Goal: Information Seeking & Learning: Learn about a topic

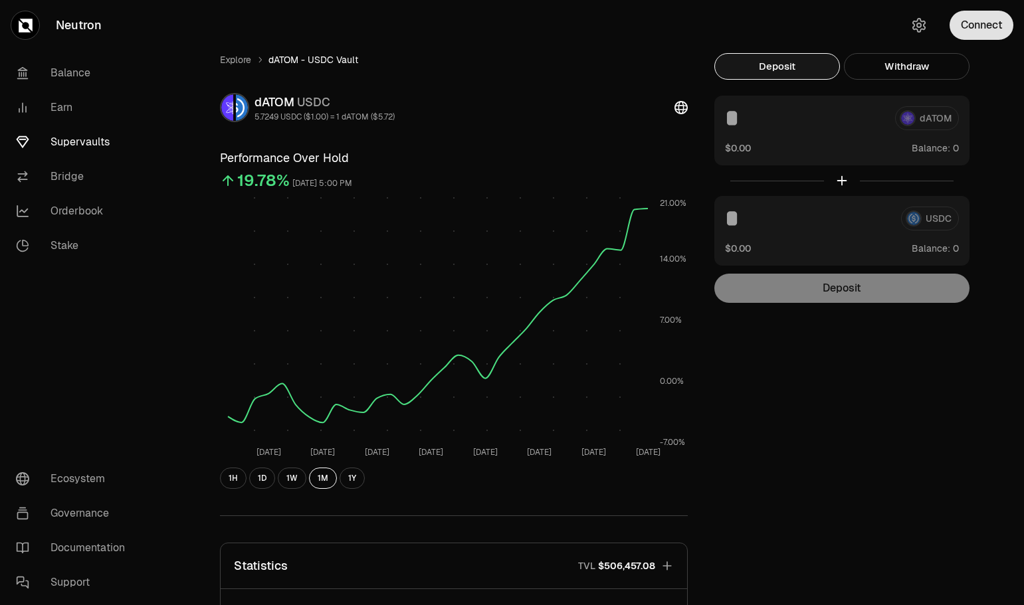
click at [963, 28] on button "Connect" at bounding box center [981, 25] width 64 height 29
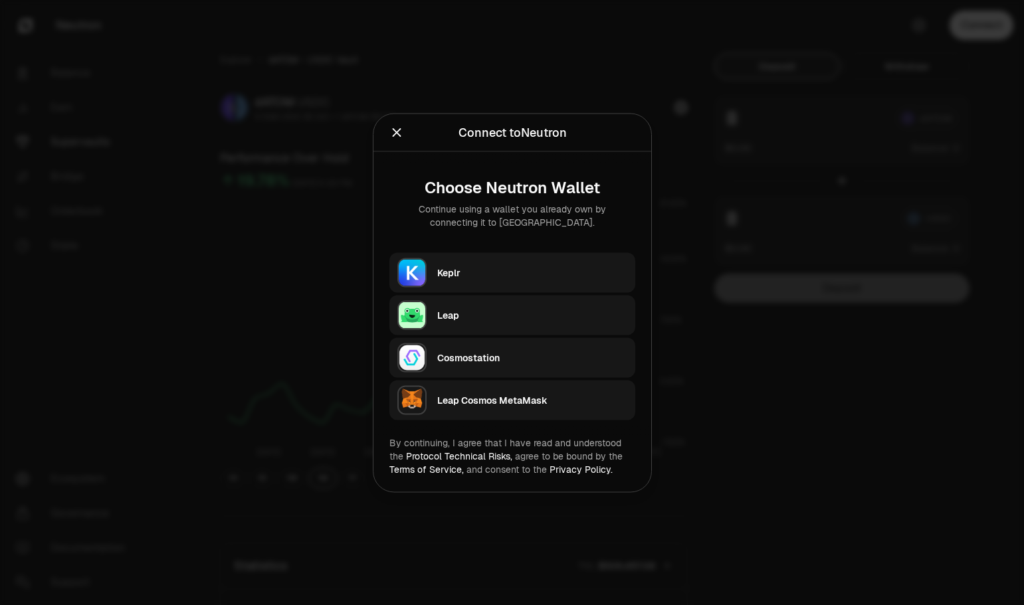
click at [540, 270] on div "Keplr" at bounding box center [532, 272] width 190 height 13
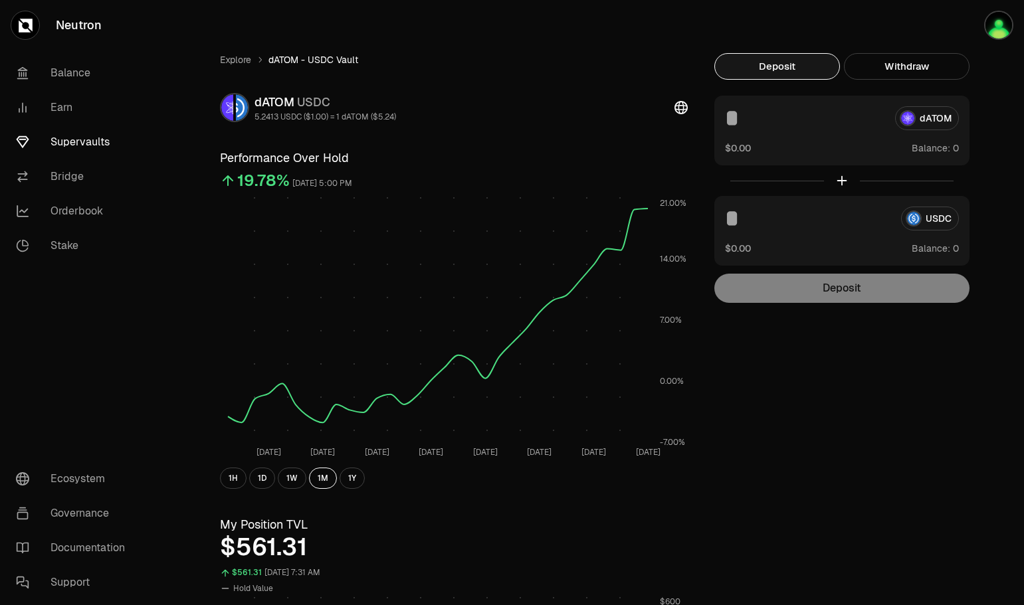
click at [83, 143] on link "Supervaults" at bounding box center [74, 142] width 138 height 35
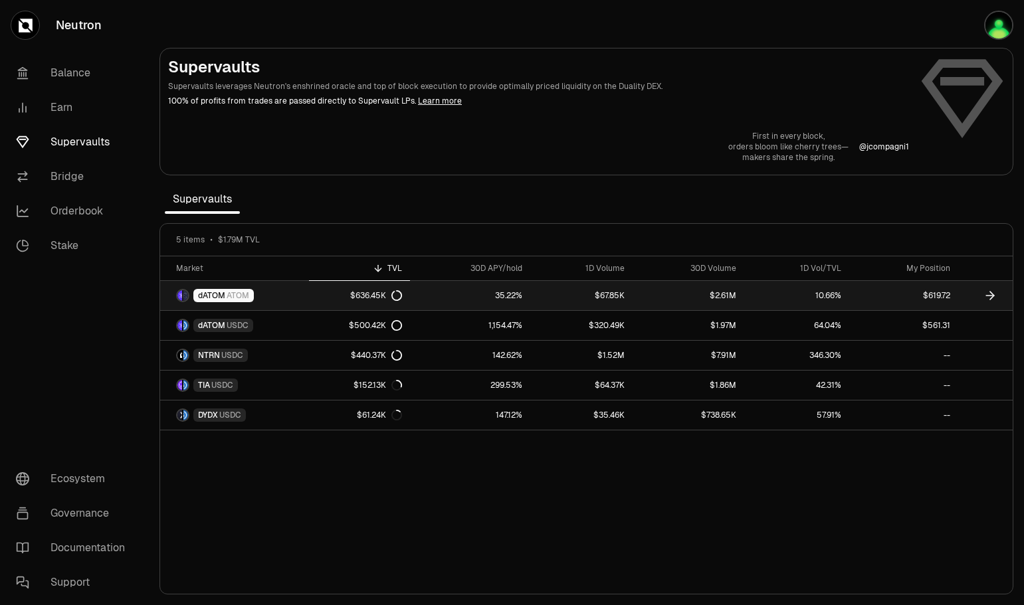
click at [275, 297] on link "dATOM ATOM" at bounding box center [234, 295] width 149 height 29
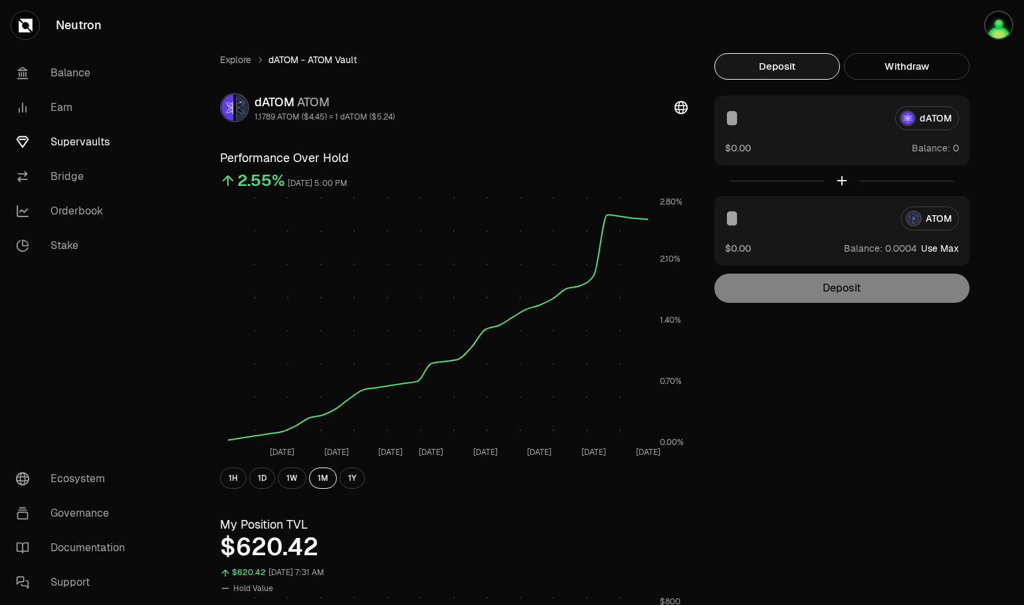
click at [88, 141] on link "Supervaults" at bounding box center [74, 142] width 138 height 35
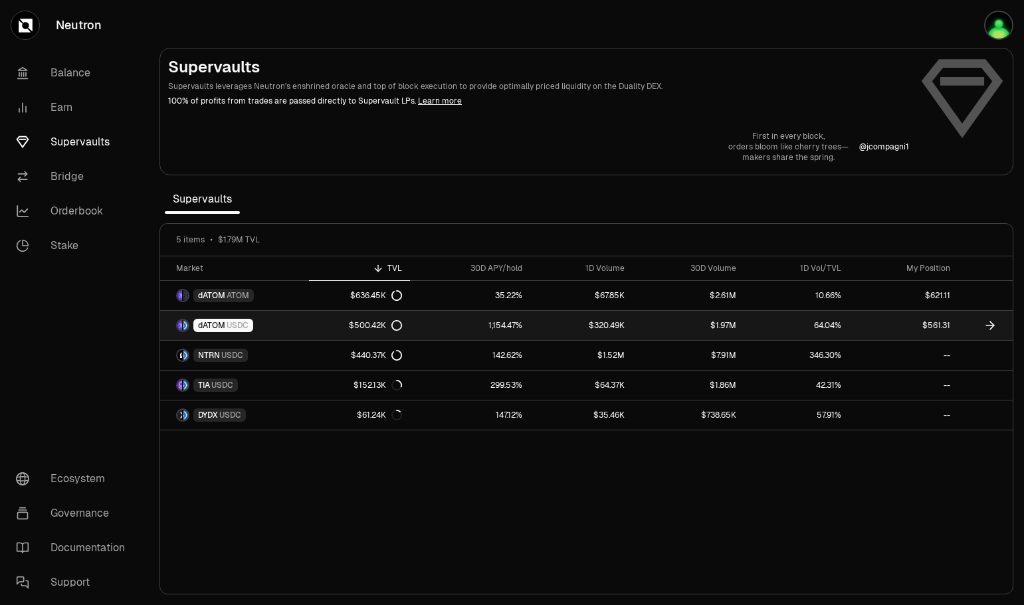
click at [292, 321] on link "dATOM USDC" at bounding box center [234, 325] width 149 height 29
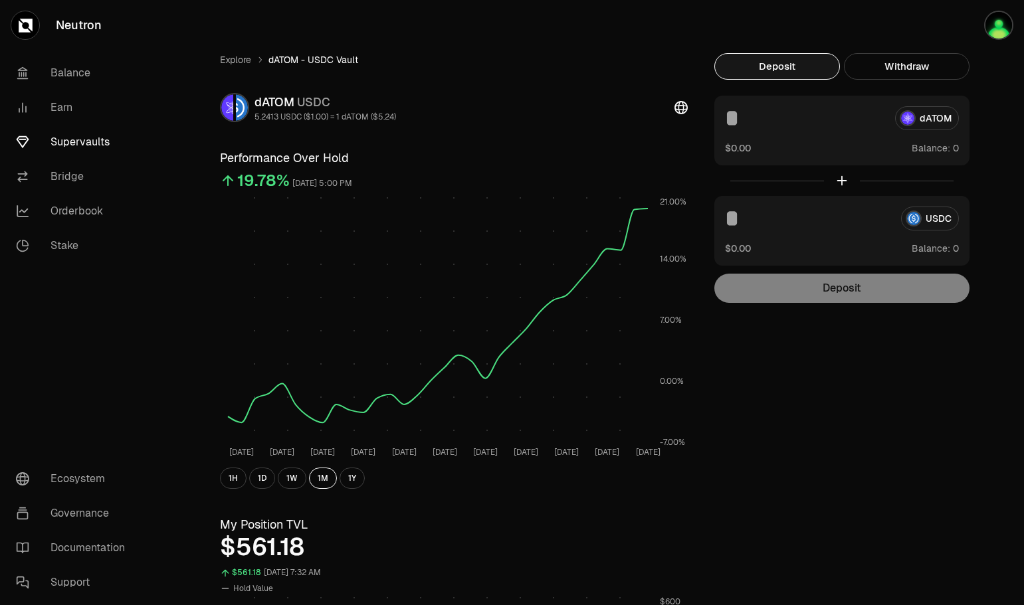
click at [836, 214] on input at bounding box center [807, 219] width 165 height 24
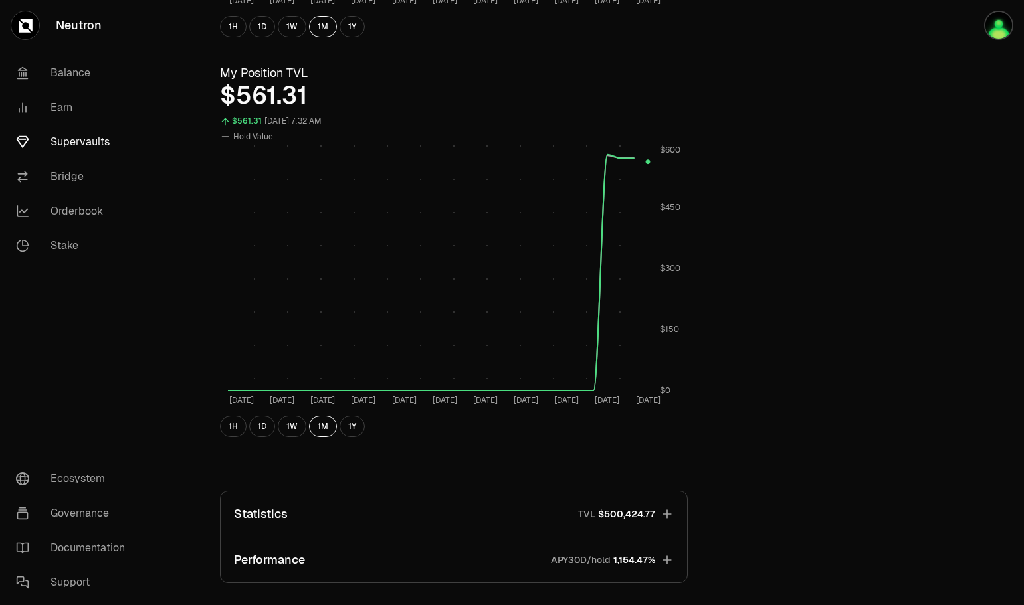
scroll to position [598, 0]
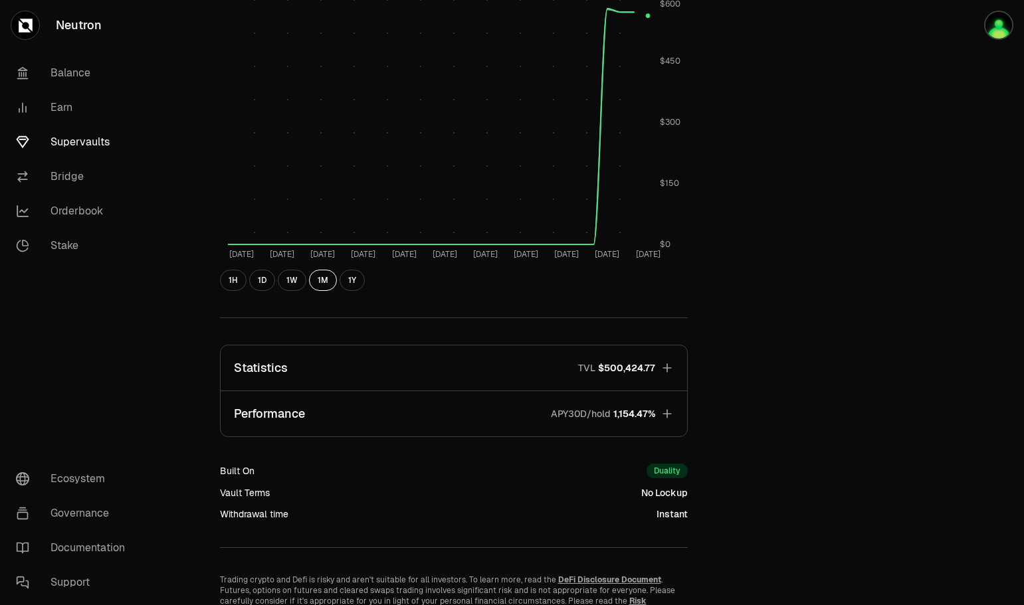
click at [670, 415] on icon "button" at bounding box center [666, 413] width 13 height 13
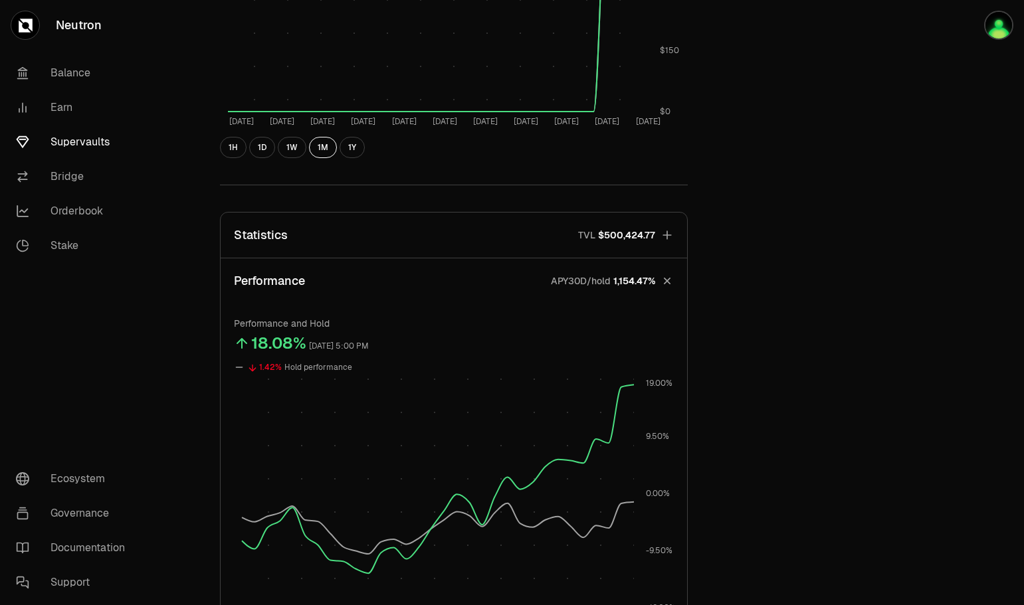
scroll to position [797, 0]
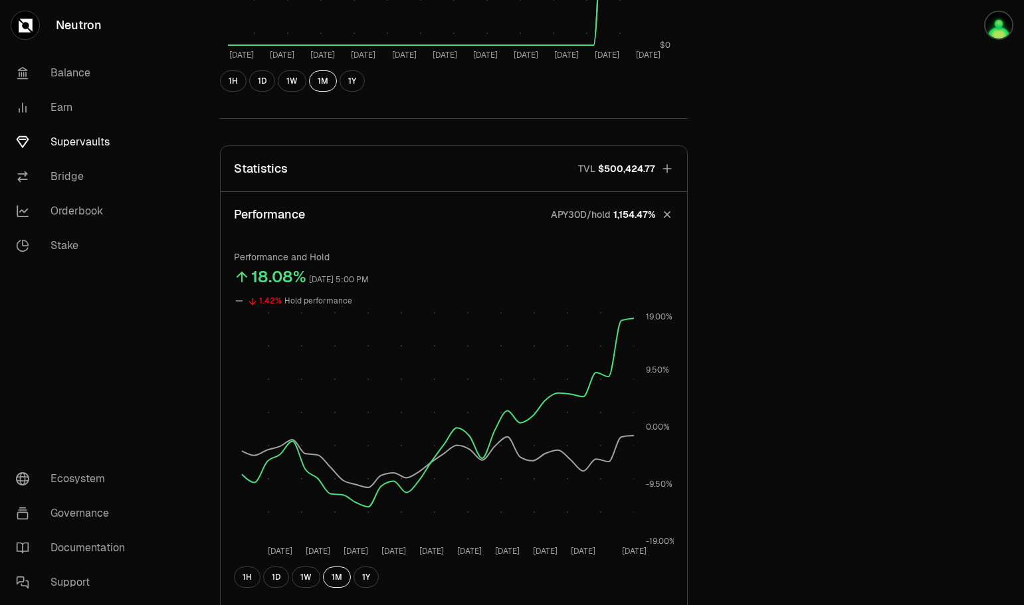
click at [665, 212] on icon "button" at bounding box center [666, 214] width 19 height 19
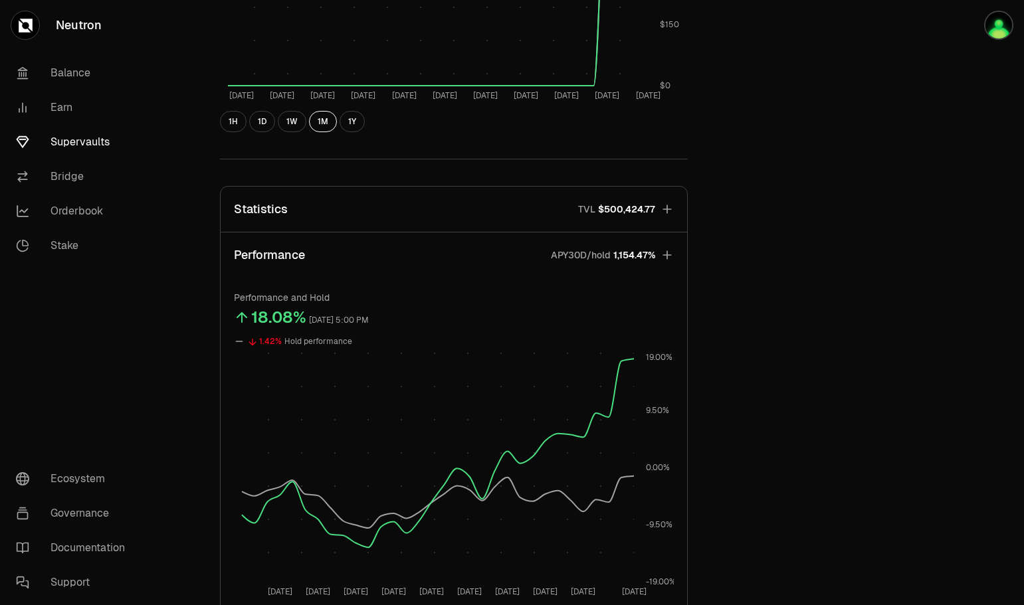
scroll to position [663, 0]
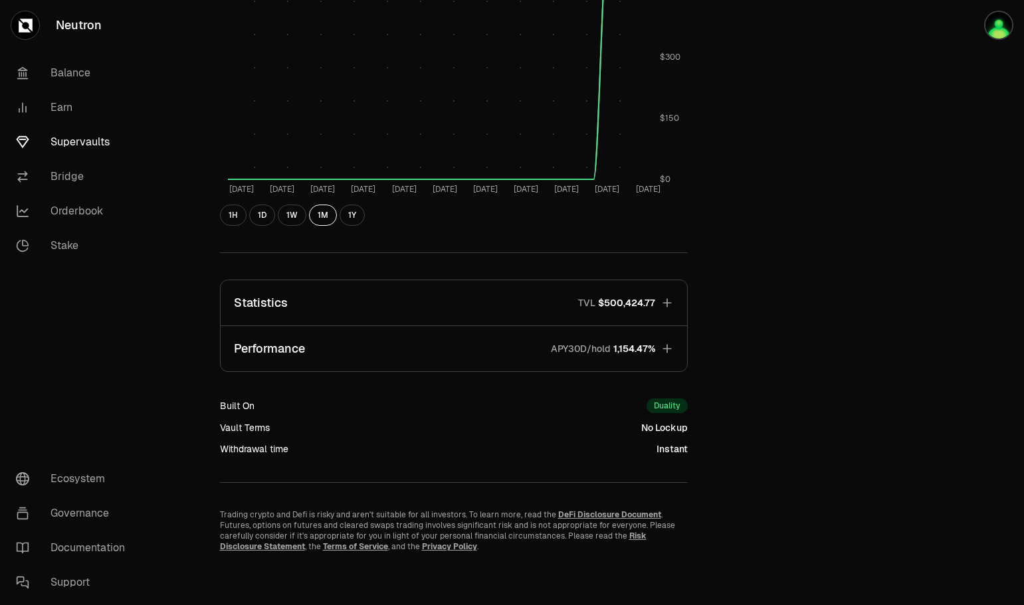
click at [672, 300] on icon "button" at bounding box center [666, 302] width 13 height 13
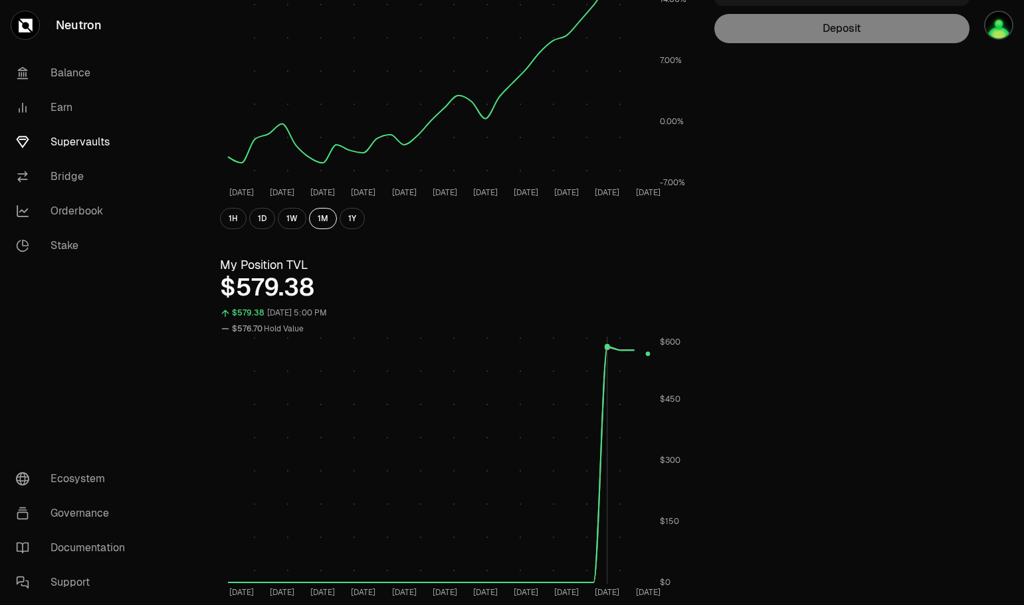
scroll to position [198, 0]
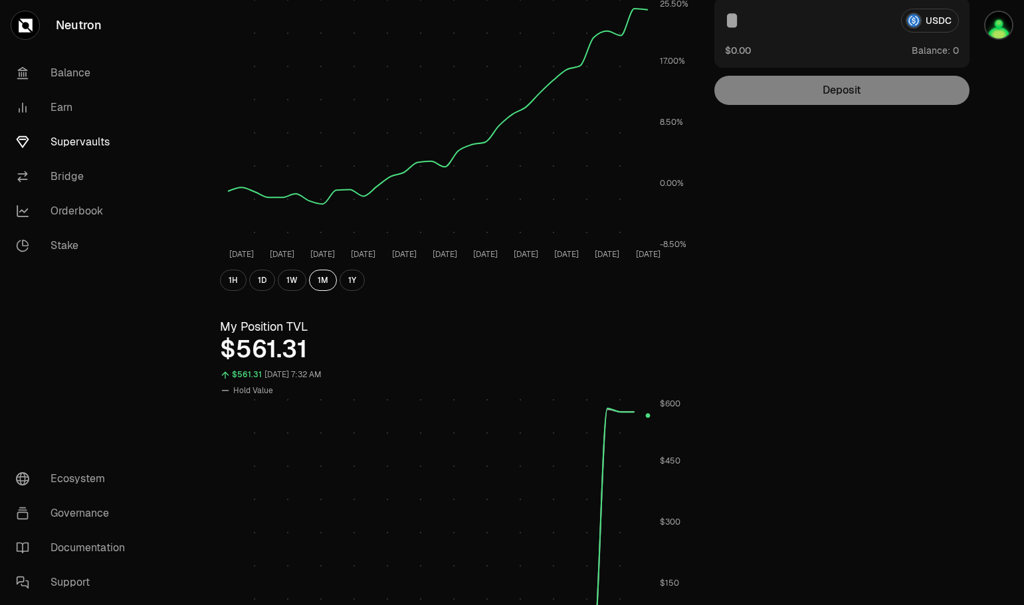
click at [82, 149] on link "Supervaults" at bounding box center [74, 142] width 138 height 35
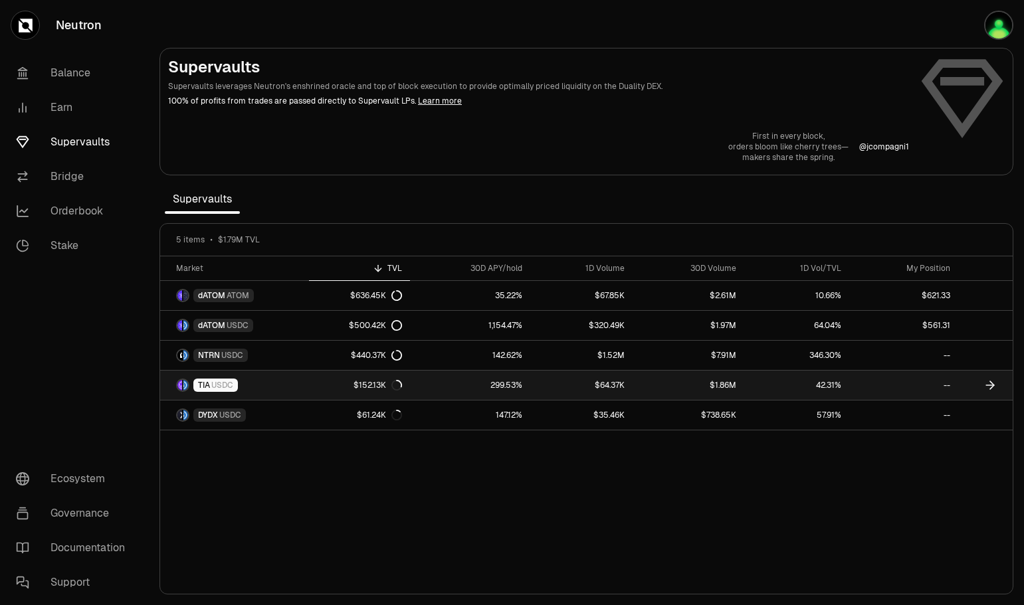
click at [217, 383] on span "USDC" at bounding box center [222, 385] width 22 height 11
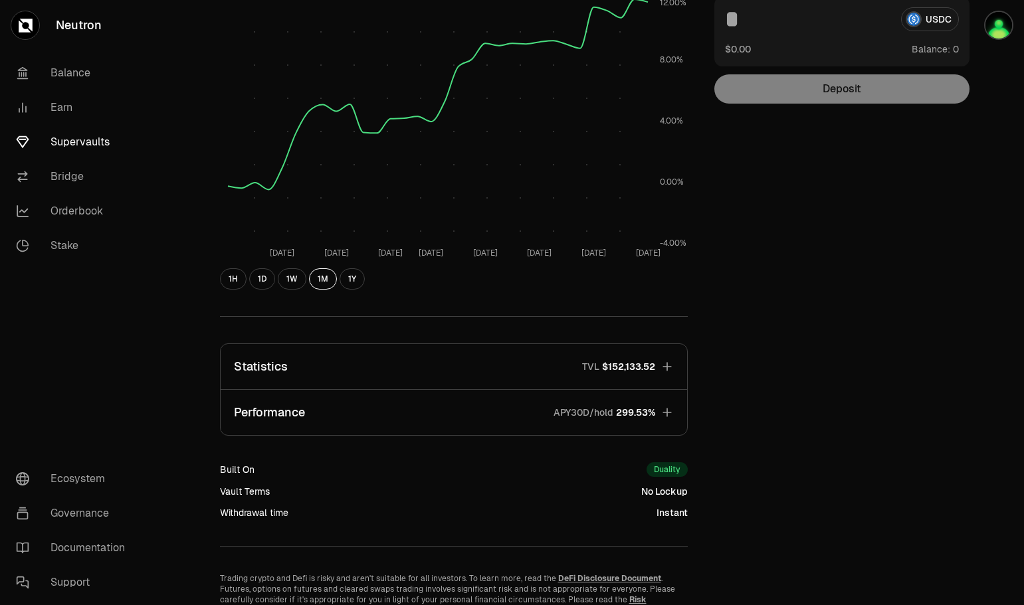
scroll to position [263, 0]
